Goal: Task Accomplishment & Management: Manage account settings

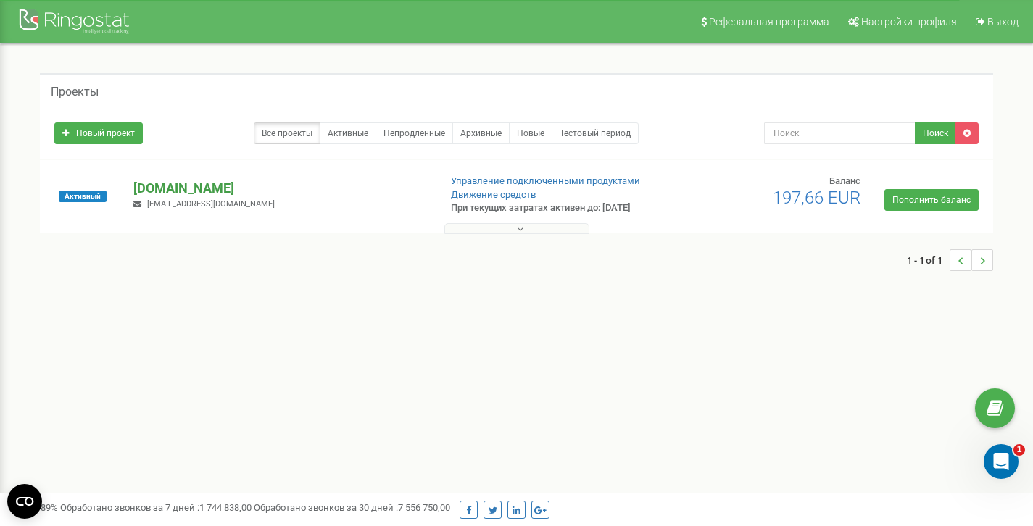
click at [209, 186] on p "[DOMAIN_NAME]" at bounding box center [280, 188] width 294 height 19
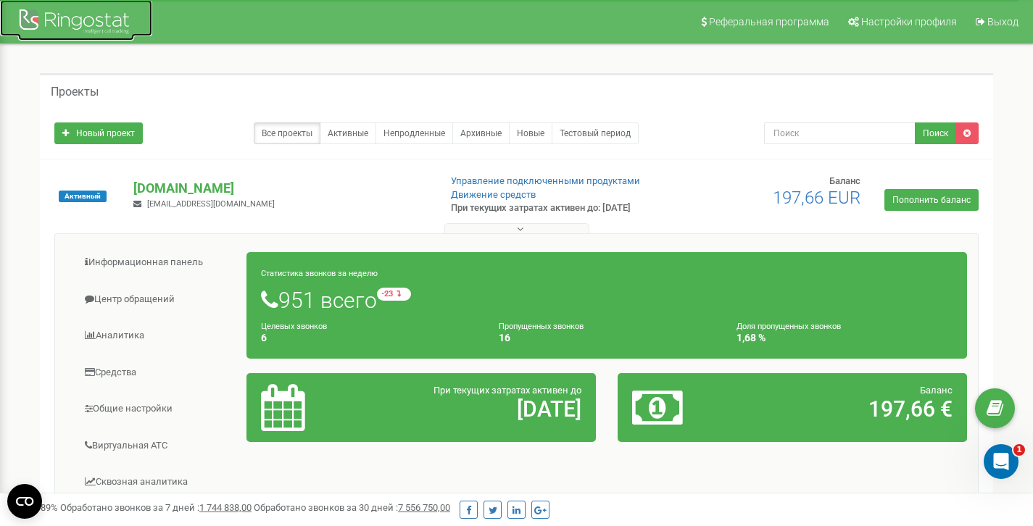
click at [36, 22] on div at bounding box center [76, 23] width 116 height 35
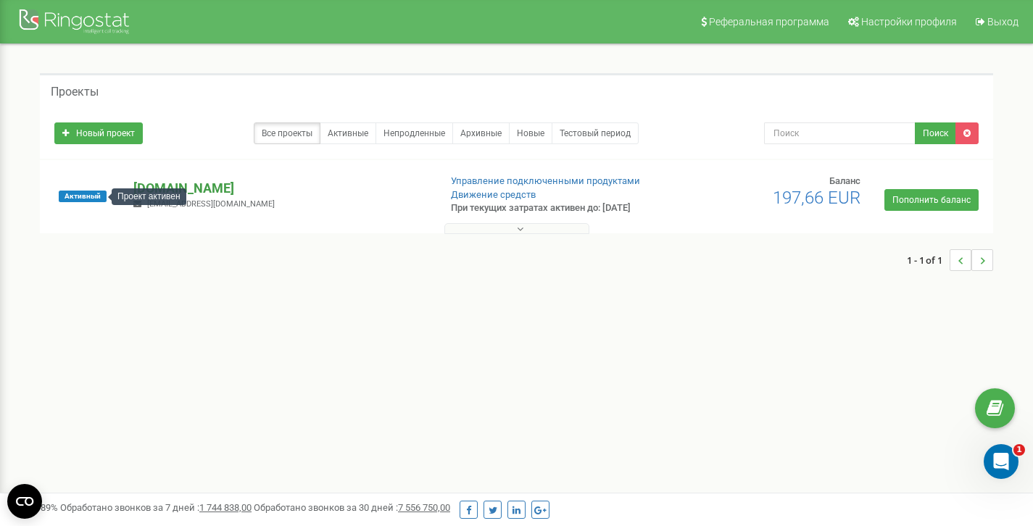
click at [180, 187] on p "[DOMAIN_NAME]" at bounding box center [280, 188] width 294 height 19
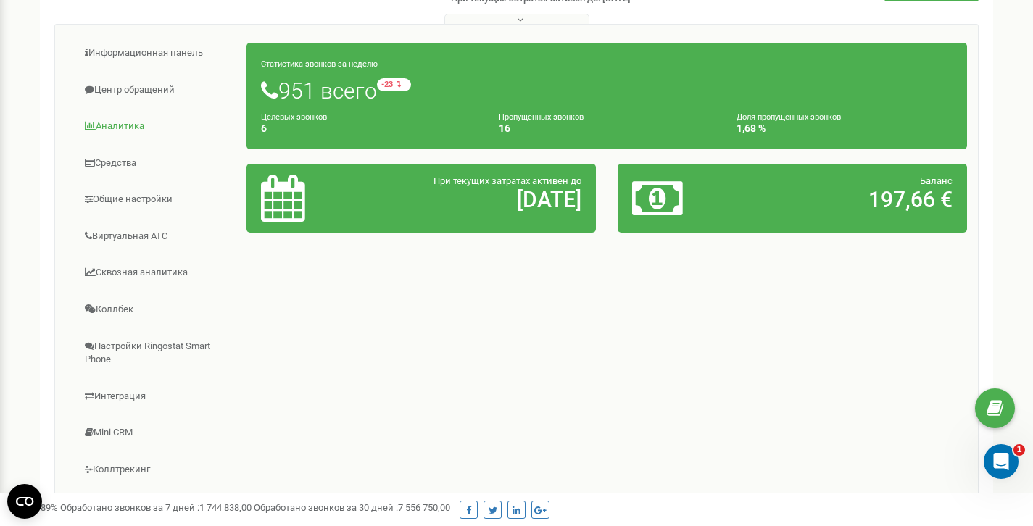
scroll to position [212, 0]
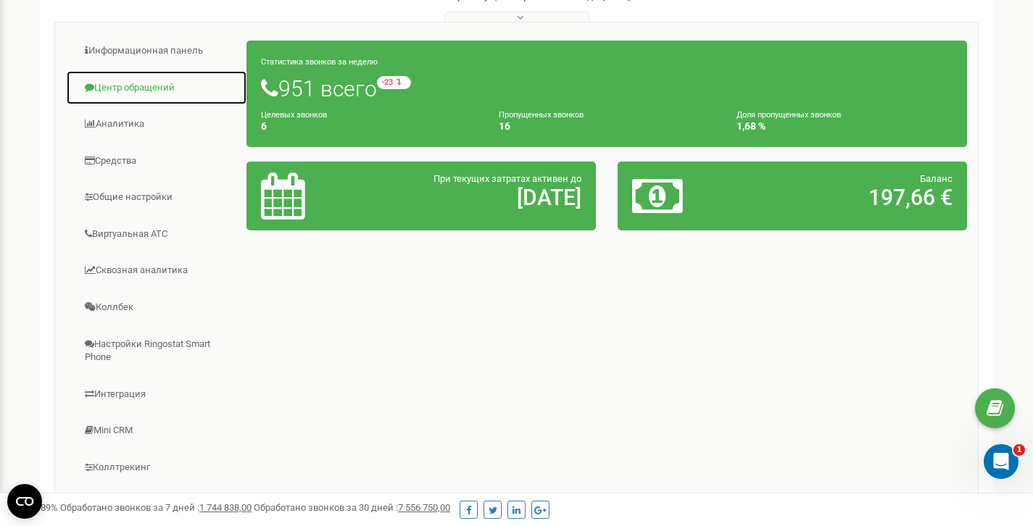
click at [131, 91] on link "Центр обращений" at bounding box center [156, 88] width 181 height 36
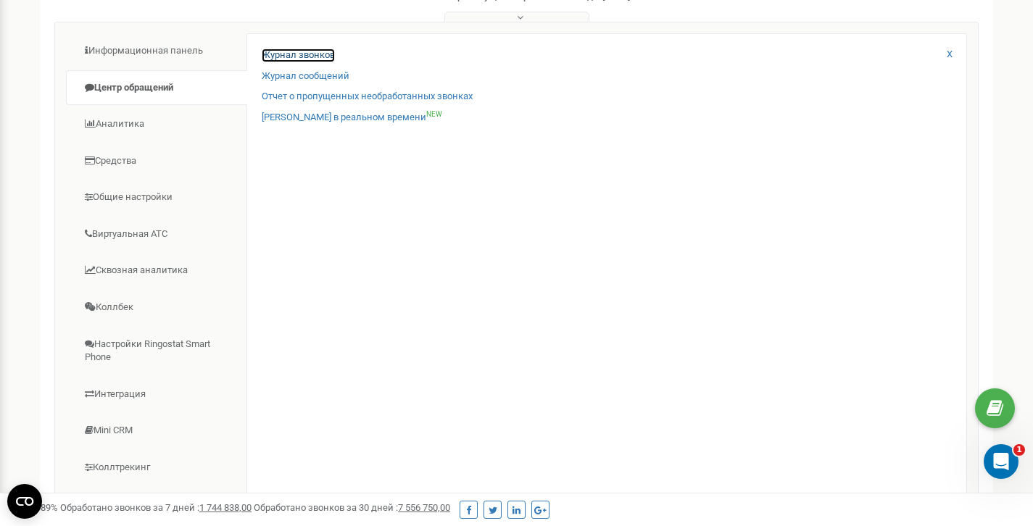
click at [300, 57] on link "Журнал звонков" at bounding box center [298, 56] width 73 height 14
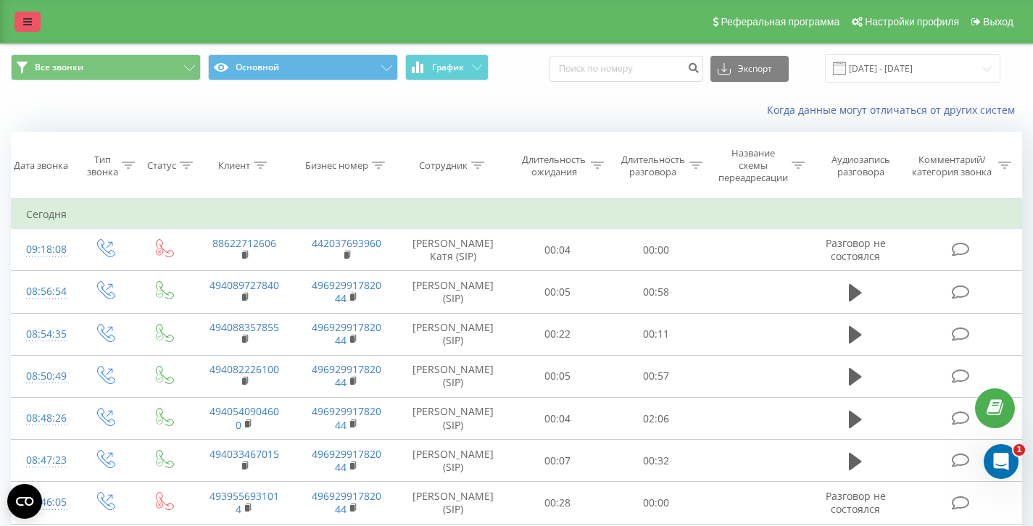
click at [30, 26] on icon at bounding box center [27, 22] width 9 height 10
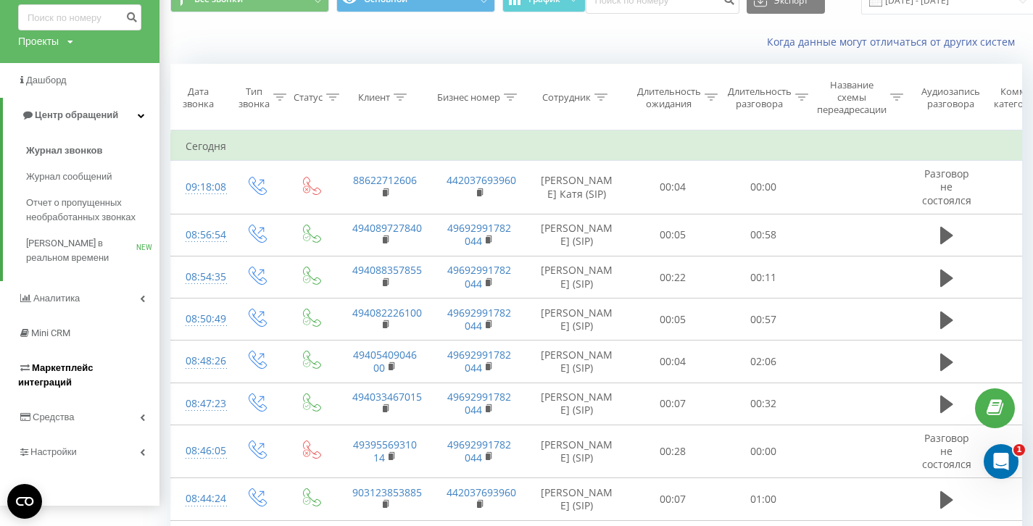
scroll to position [72, 0]
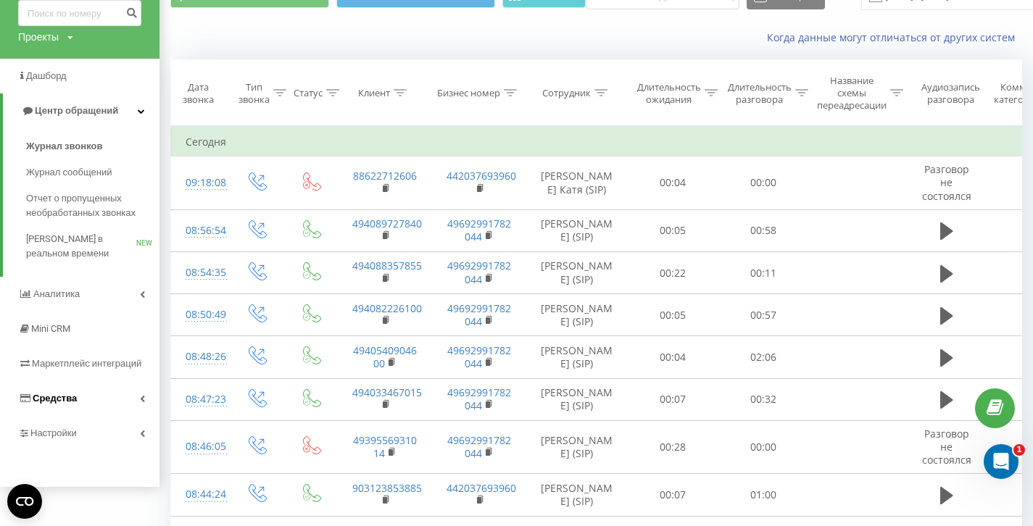
click at [66, 396] on span "Средства" at bounding box center [55, 398] width 44 height 11
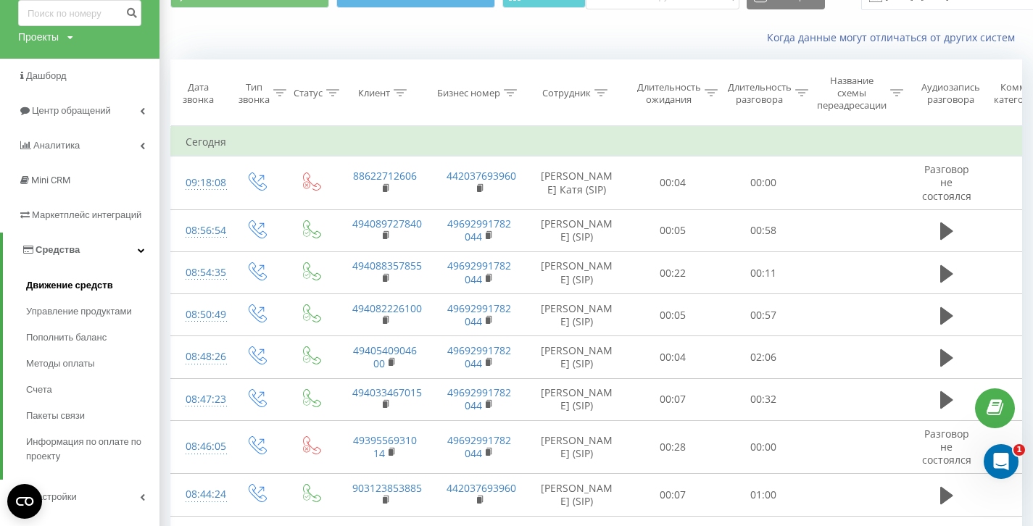
click at [50, 291] on span "Движение средств" at bounding box center [69, 285] width 87 height 14
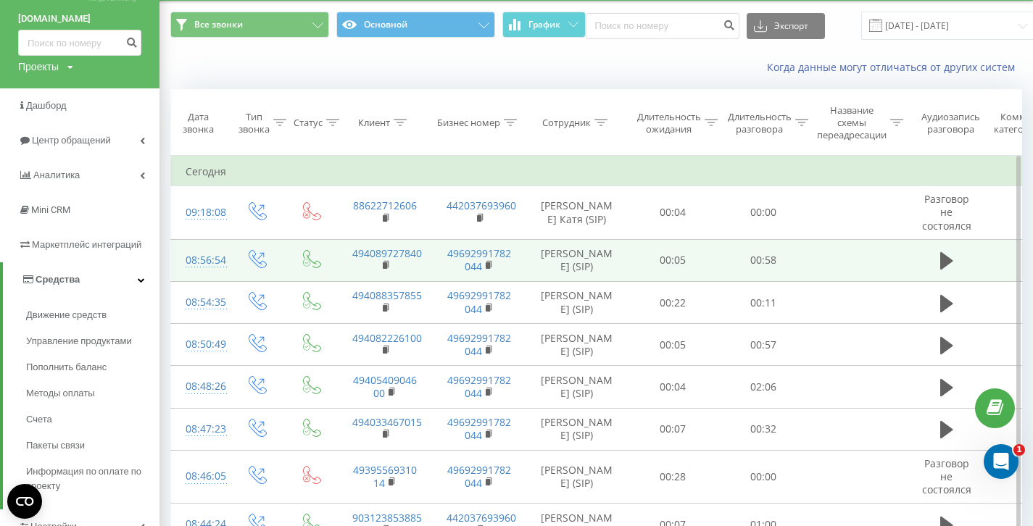
scroll to position [0, 0]
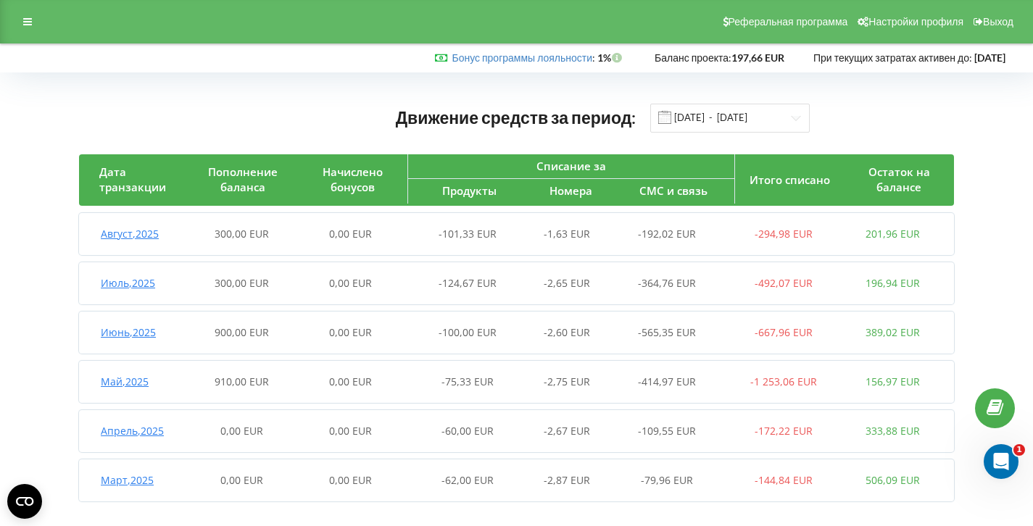
click at [1010, 476] on div "Открыть службу сообщений Intercom" at bounding box center [1001, 462] width 48 height 48
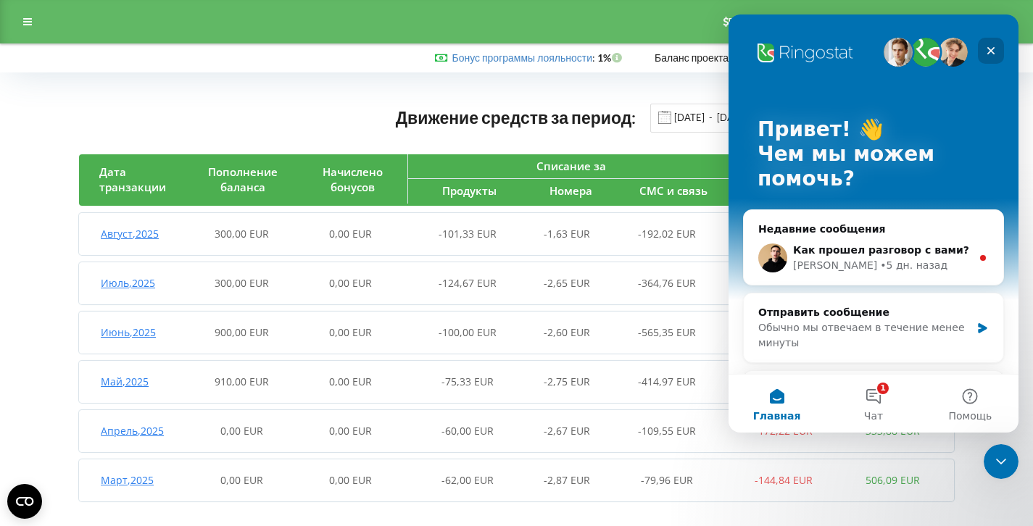
click at [991, 53] on icon "Закрыть" at bounding box center [991, 51] width 12 height 12
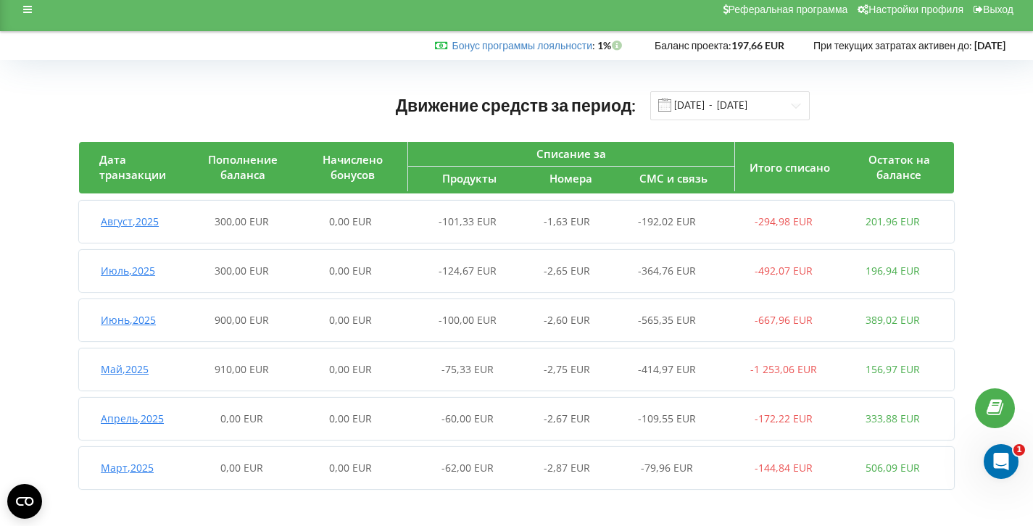
scroll to position [13, 0]
click at [141, 220] on span "Август , 2025" at bounding box center [130, 221] width 58 height 14
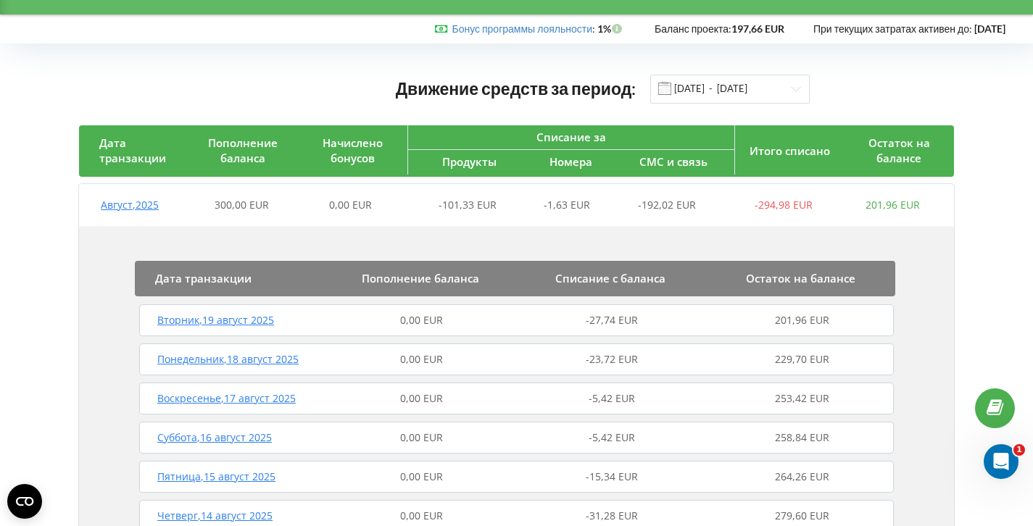
scroll to position [0, 0]
